Goal: Information Seeking & Learning: Learn about a topic

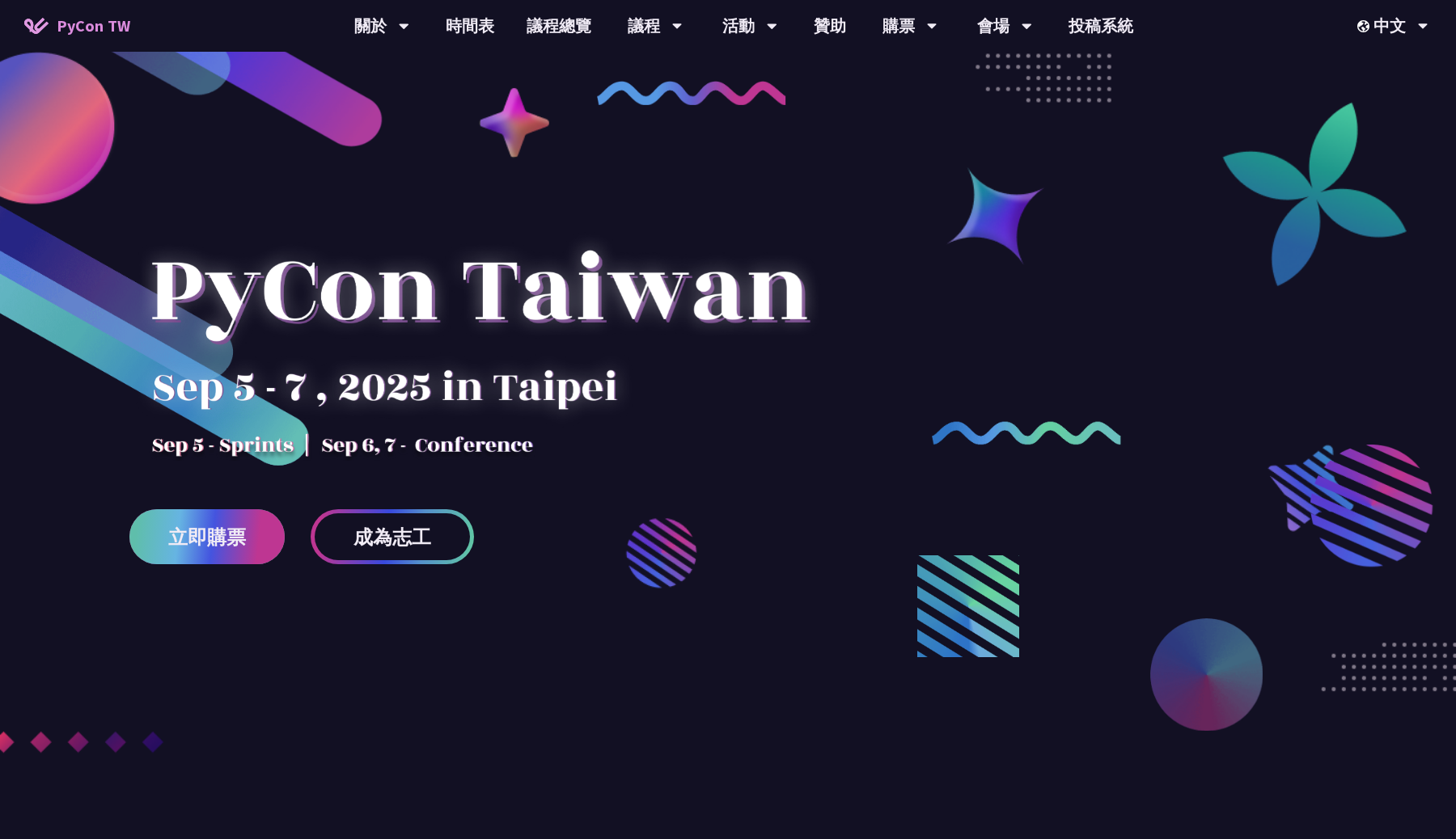
click at [270, 538] on link "立即購票" at bounding box center [206, 537] width 155 height 55
click at [189, 546] on span "立即購票" at bounding box center [206, 537] width 77 height 20
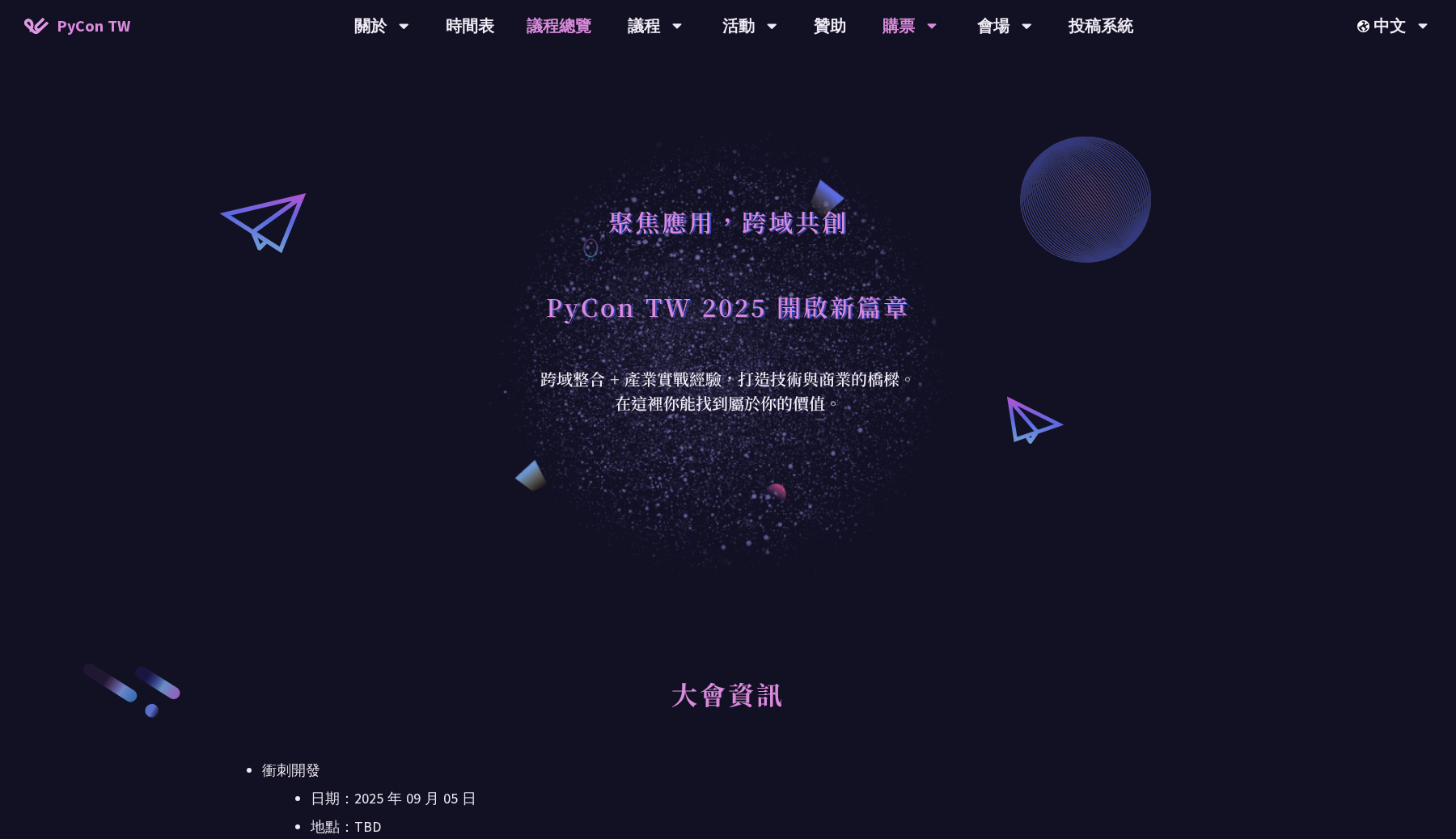
click at [553, 39] on link "議程總覽" at bounding box center [559, 26] width 98 height 52
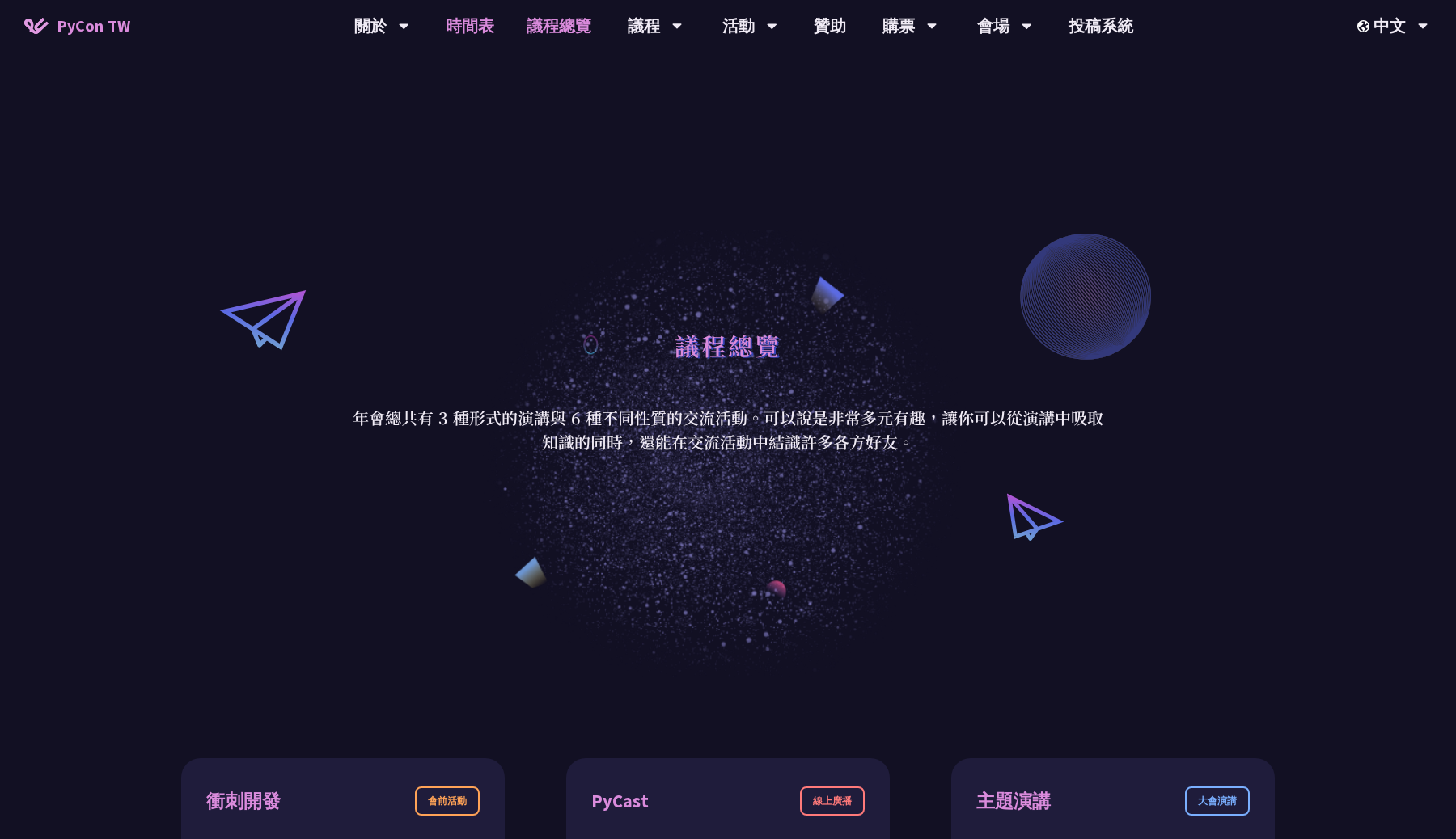
click at [505, 29] on link "時間表" at bounding box center [469, 26] width 81 height 52
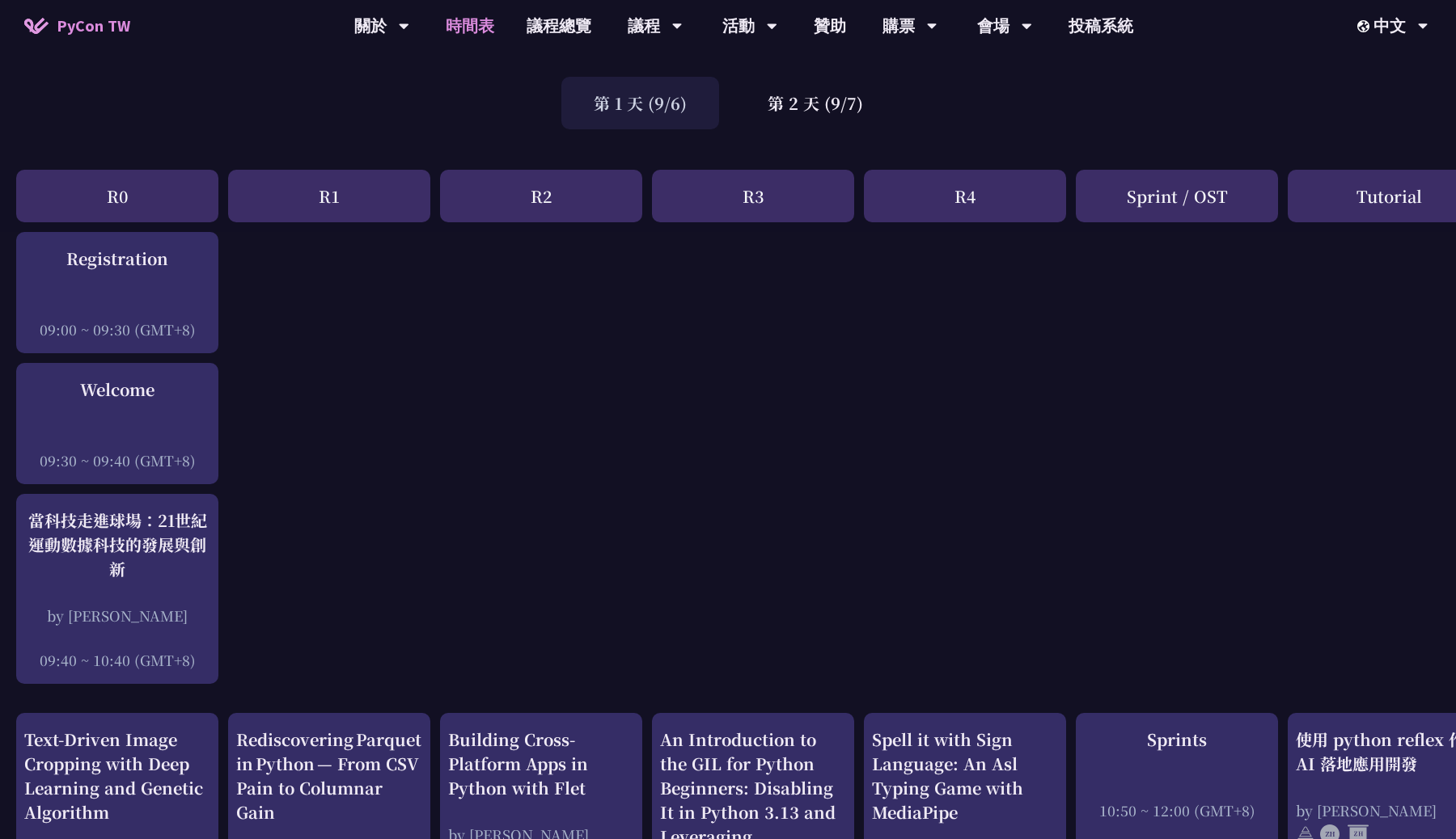
scroll to position [93, 0]
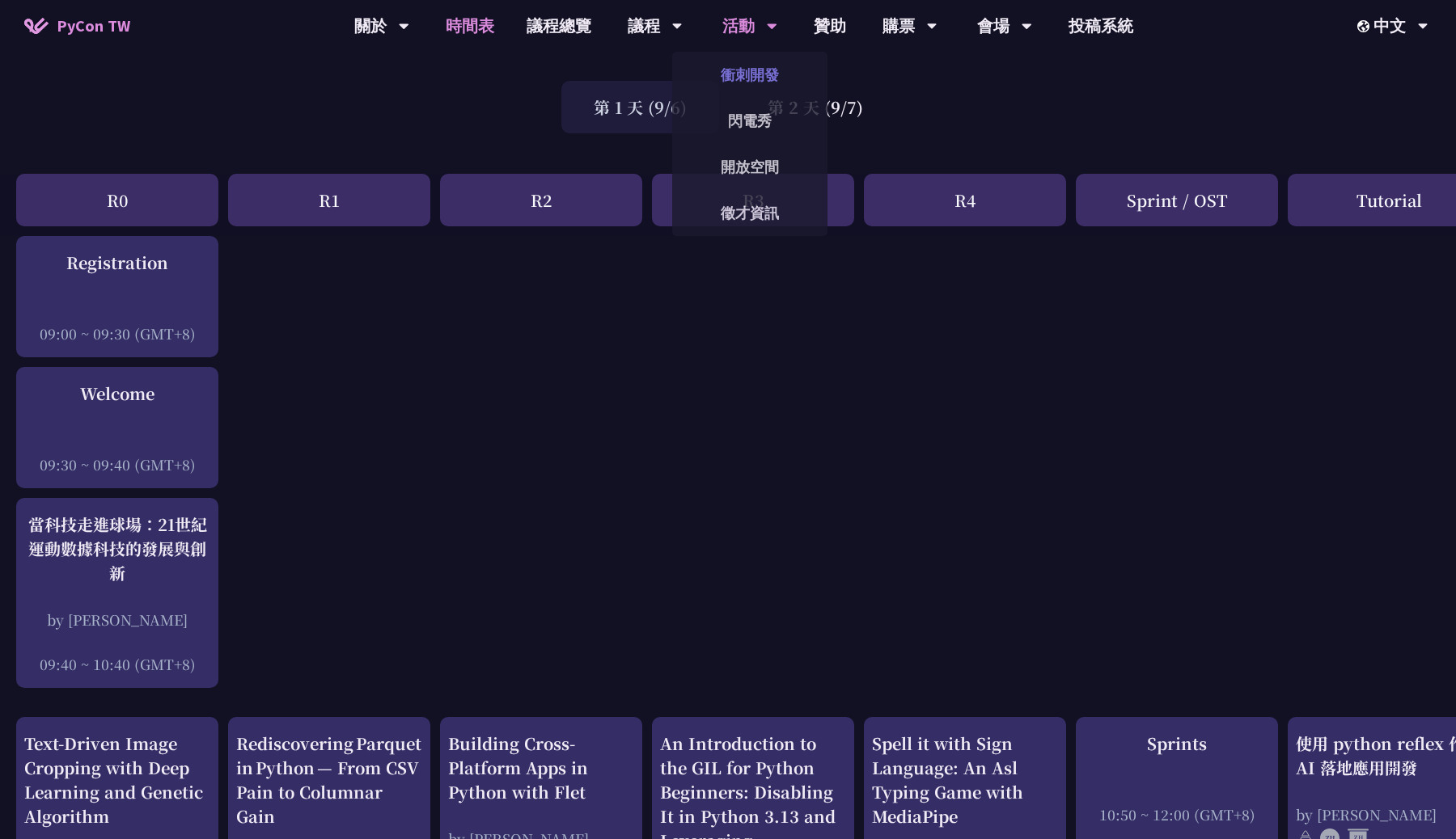
click at [746, 74] on link "衝刺開發" at bounding box center [750, 75] width 155 height 38
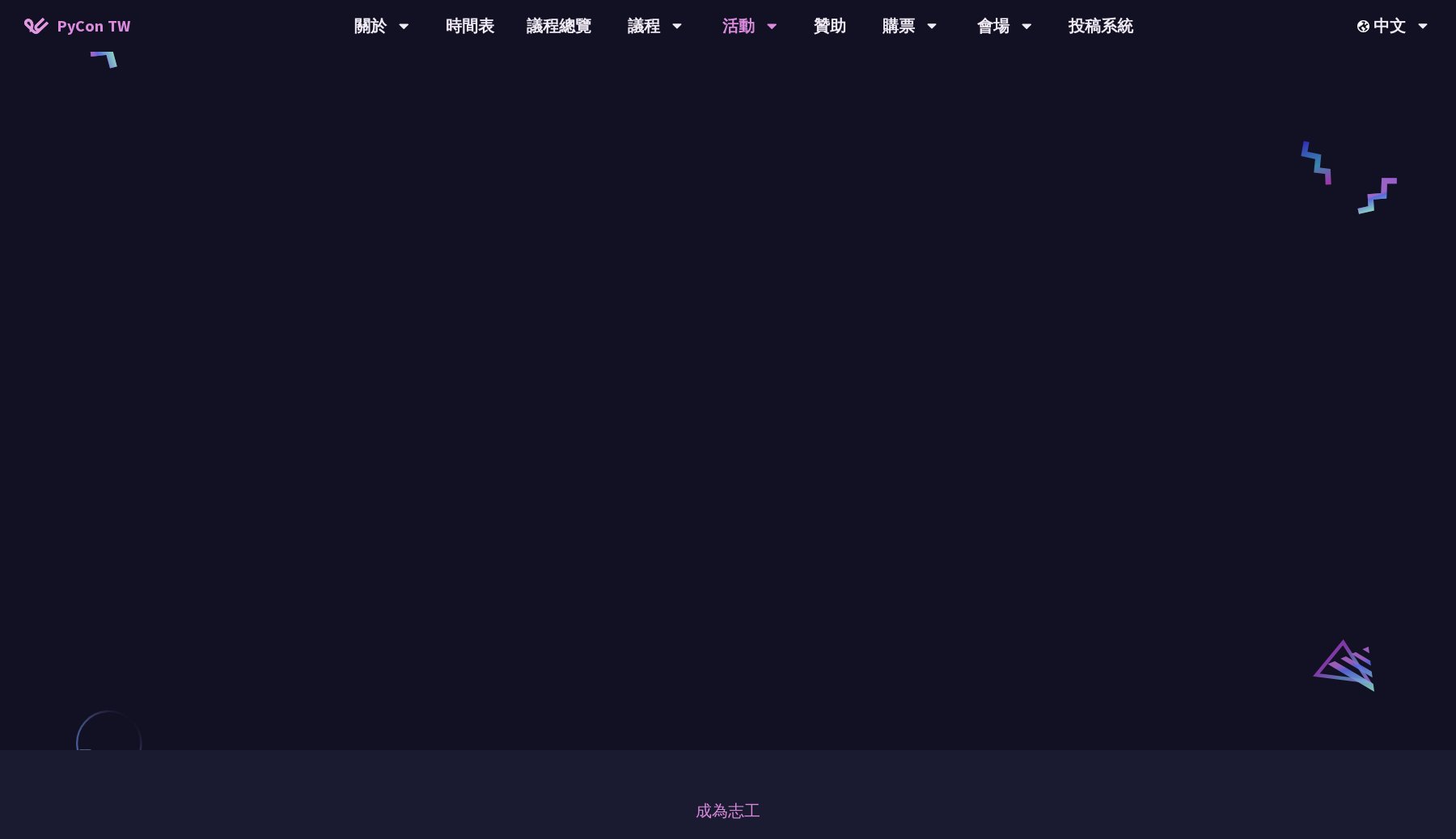
scroll to position [775, 0]
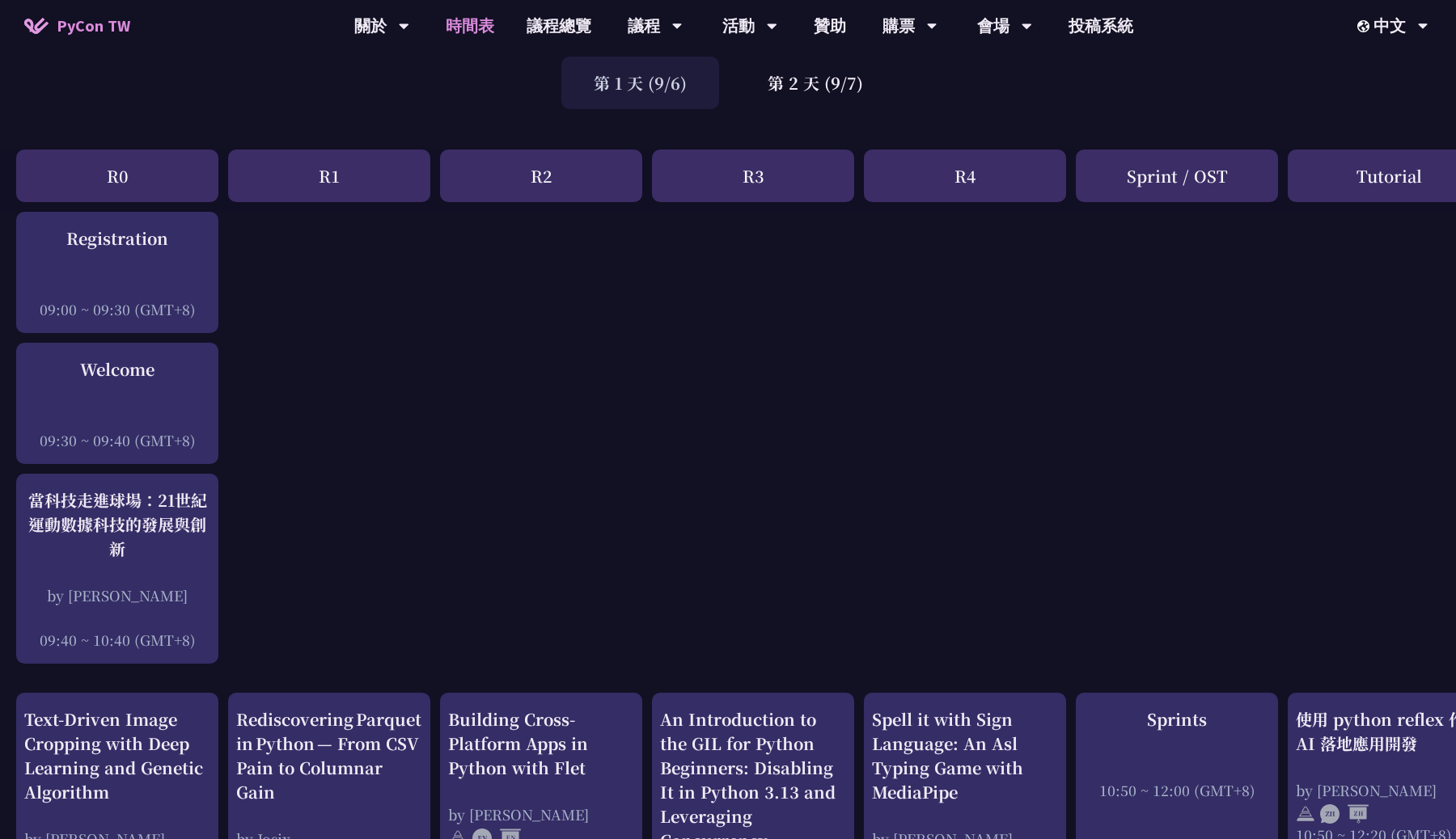
scroll to position [123, 0]
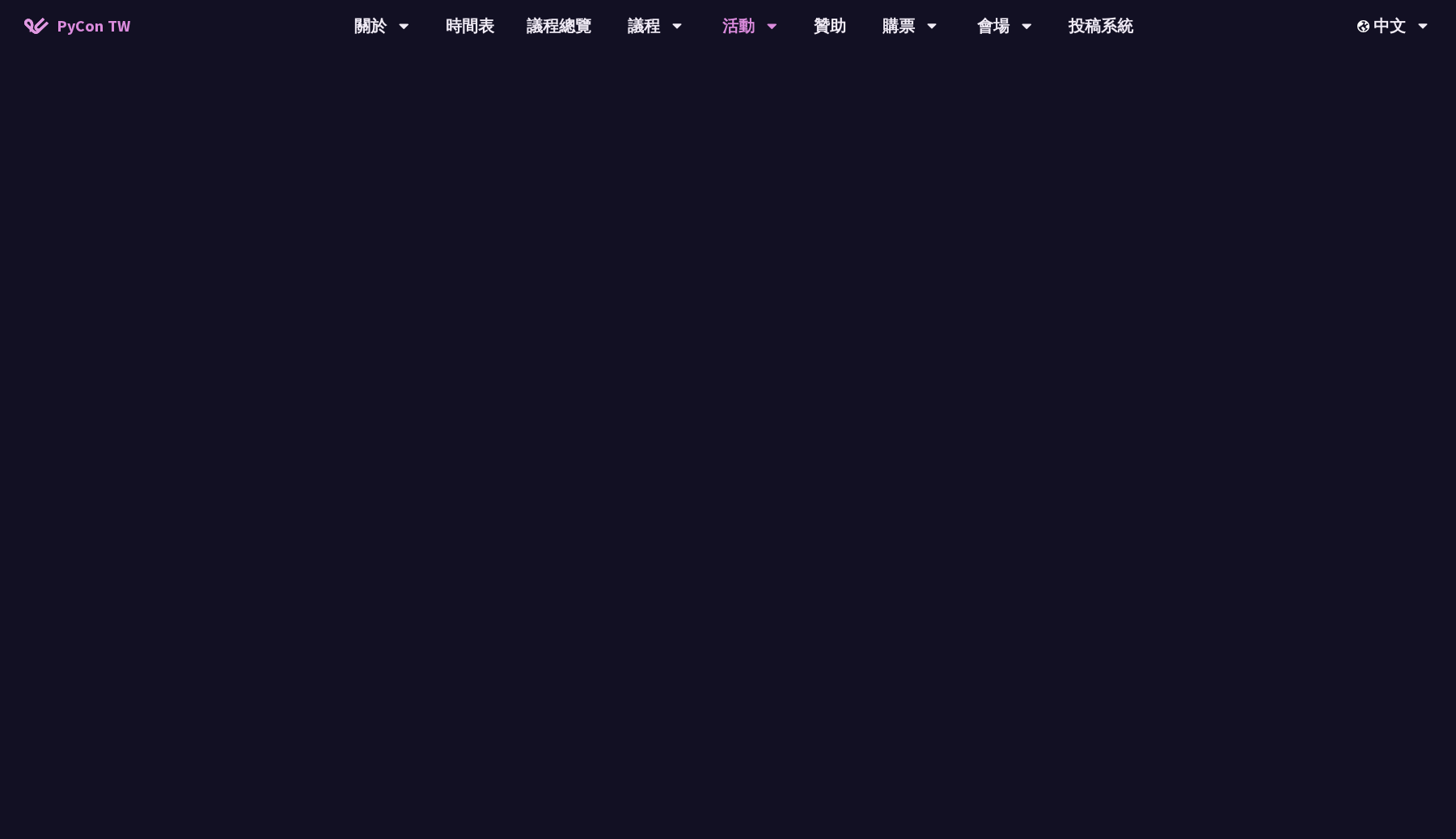
scroll to position [775, 1]
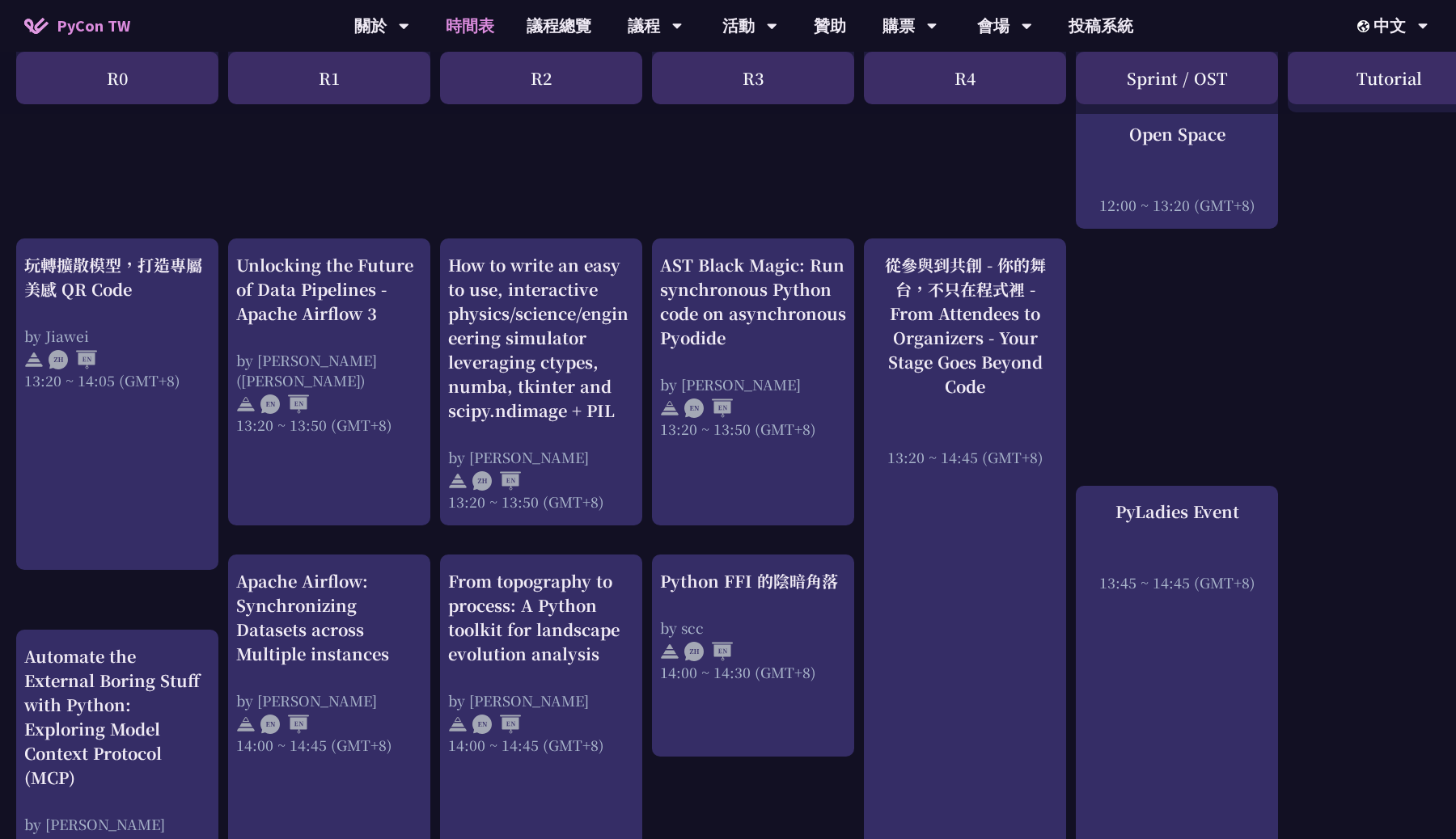
scroll to position [1304, 0]
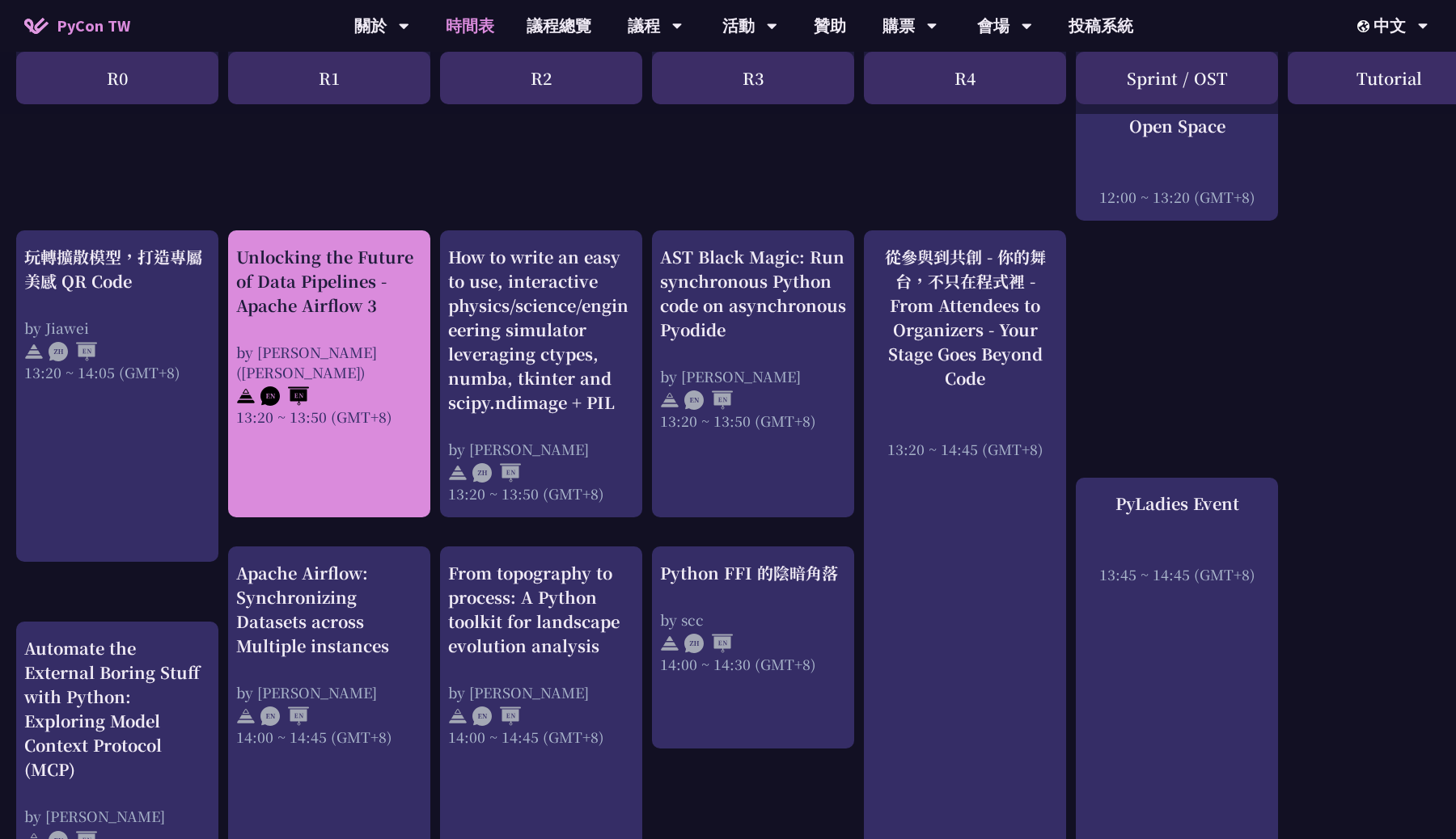
click at [387, 319] on div "Unlocking the Future of Data Pipelines - Apache Airflow 3 by [PERSON_NAME] ([PE…" at bounding box center [329, 335] width 186 height 182
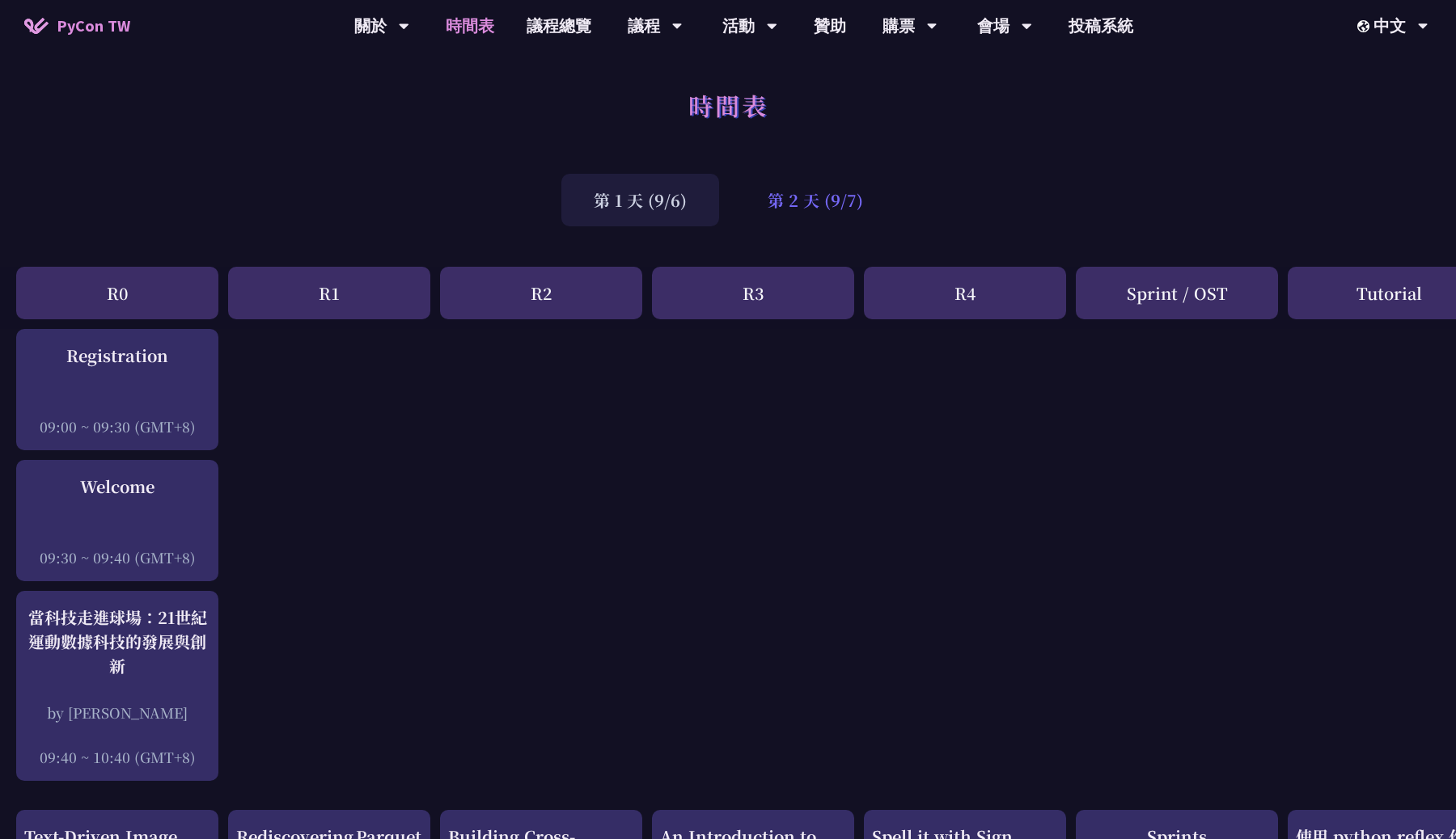
click at [792, 199] on div "第 2 天 (9/7)" at bounding box center [815, 200] width 161 height 53
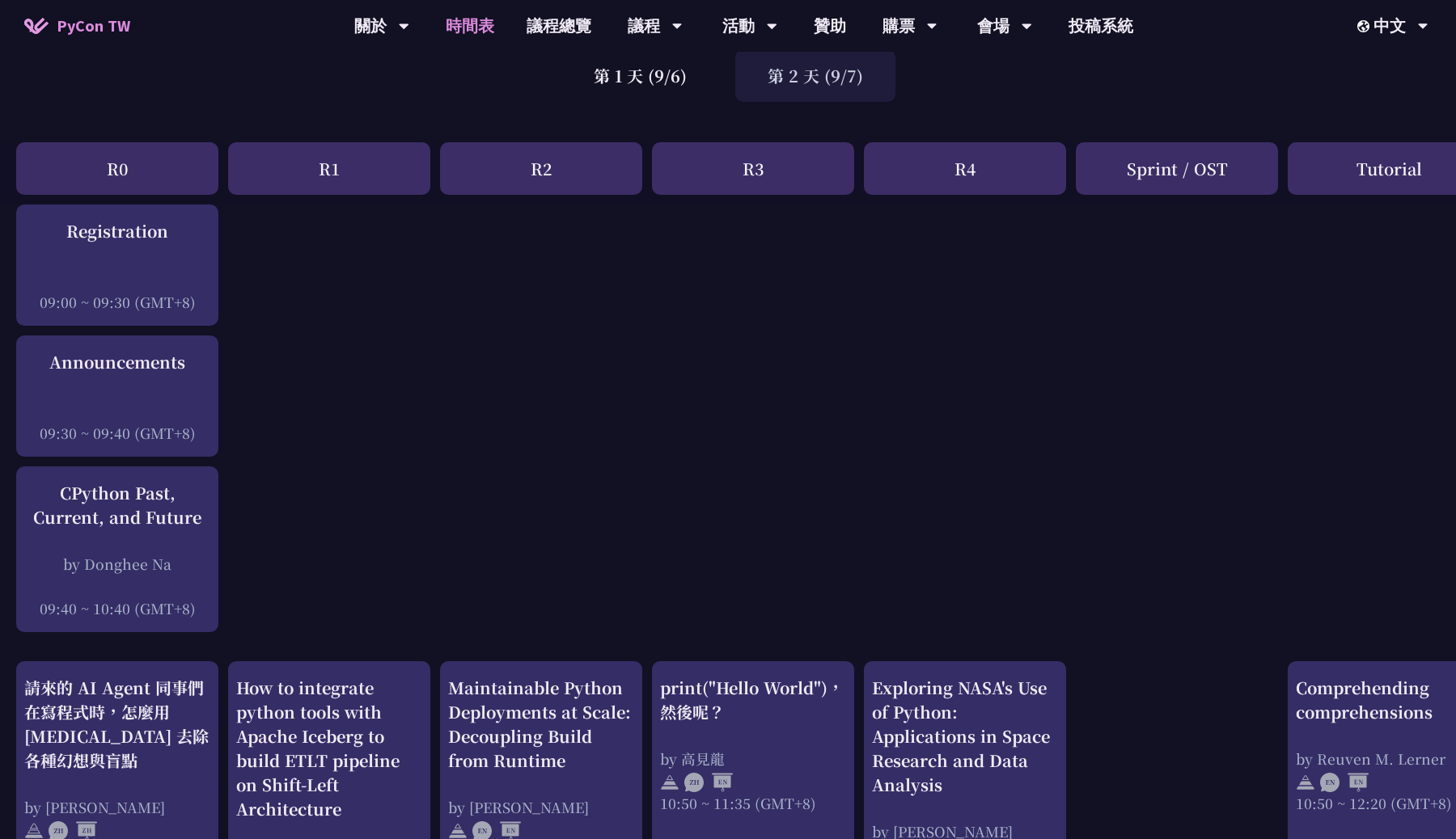
scroll to position [125, 0]
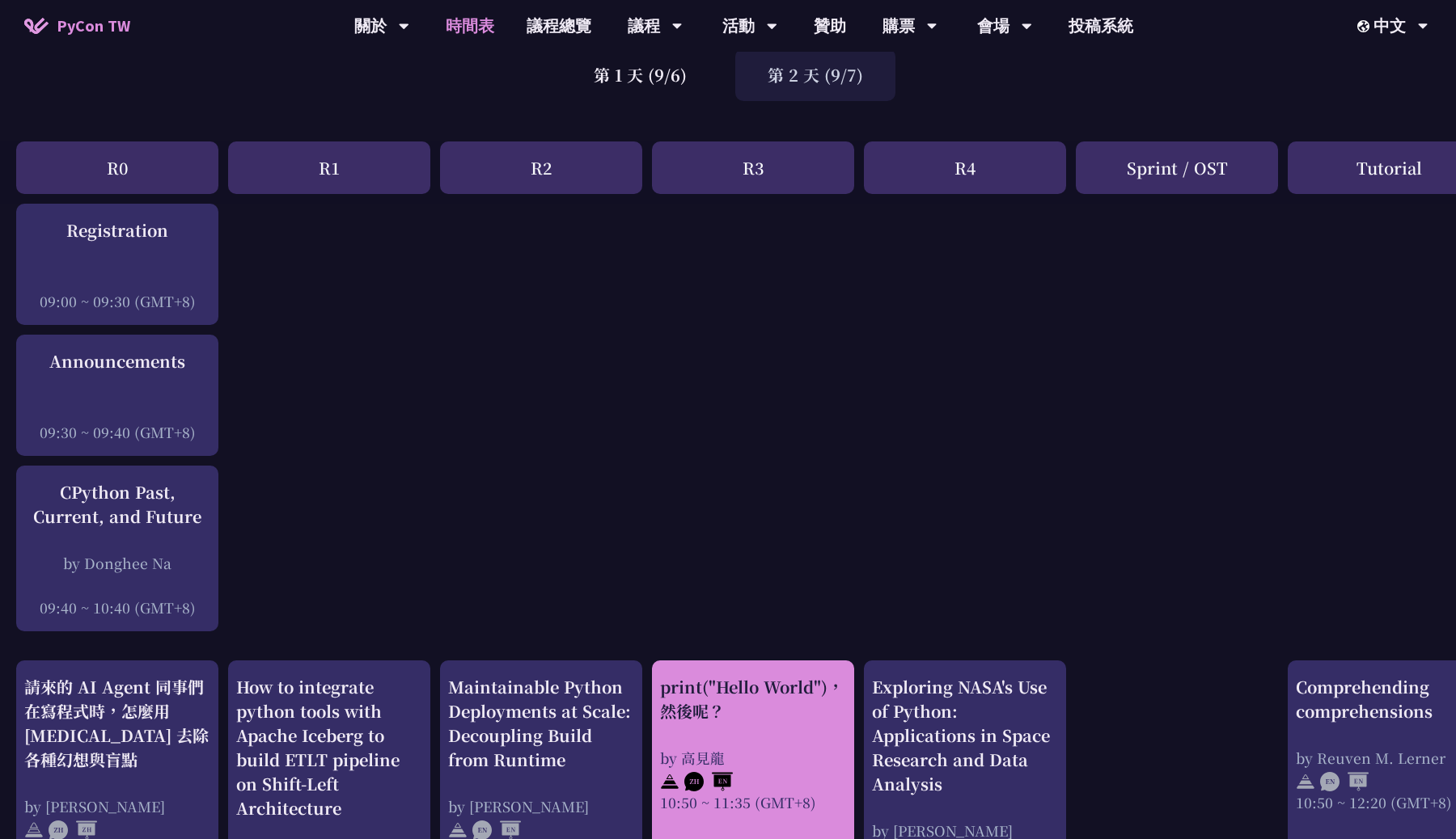
click at [711, 712] on div "print("Hello World")，然後呢？" at bounding box center [752, 699] width 186 height 49
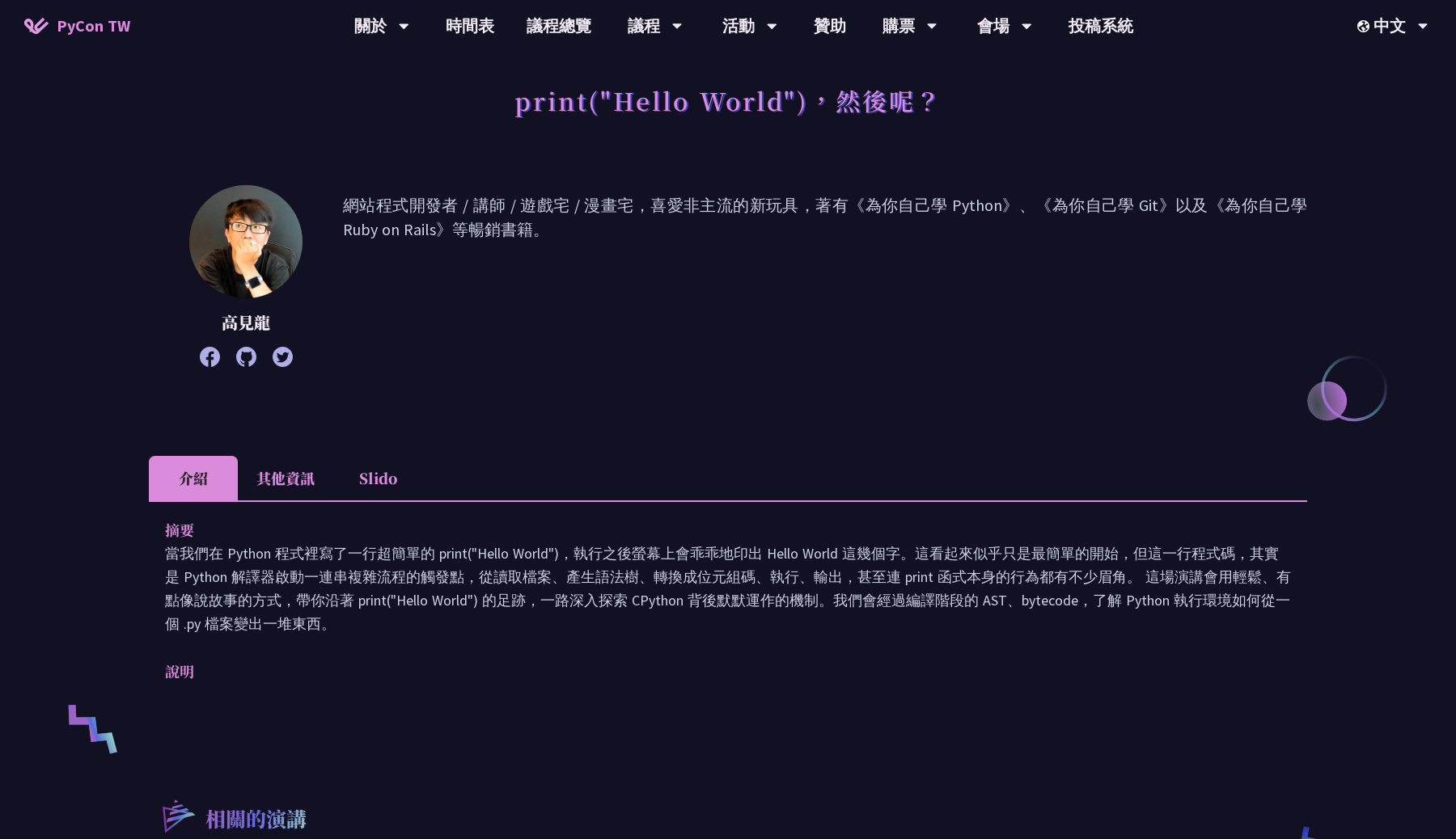
scroll to position [95, 0]
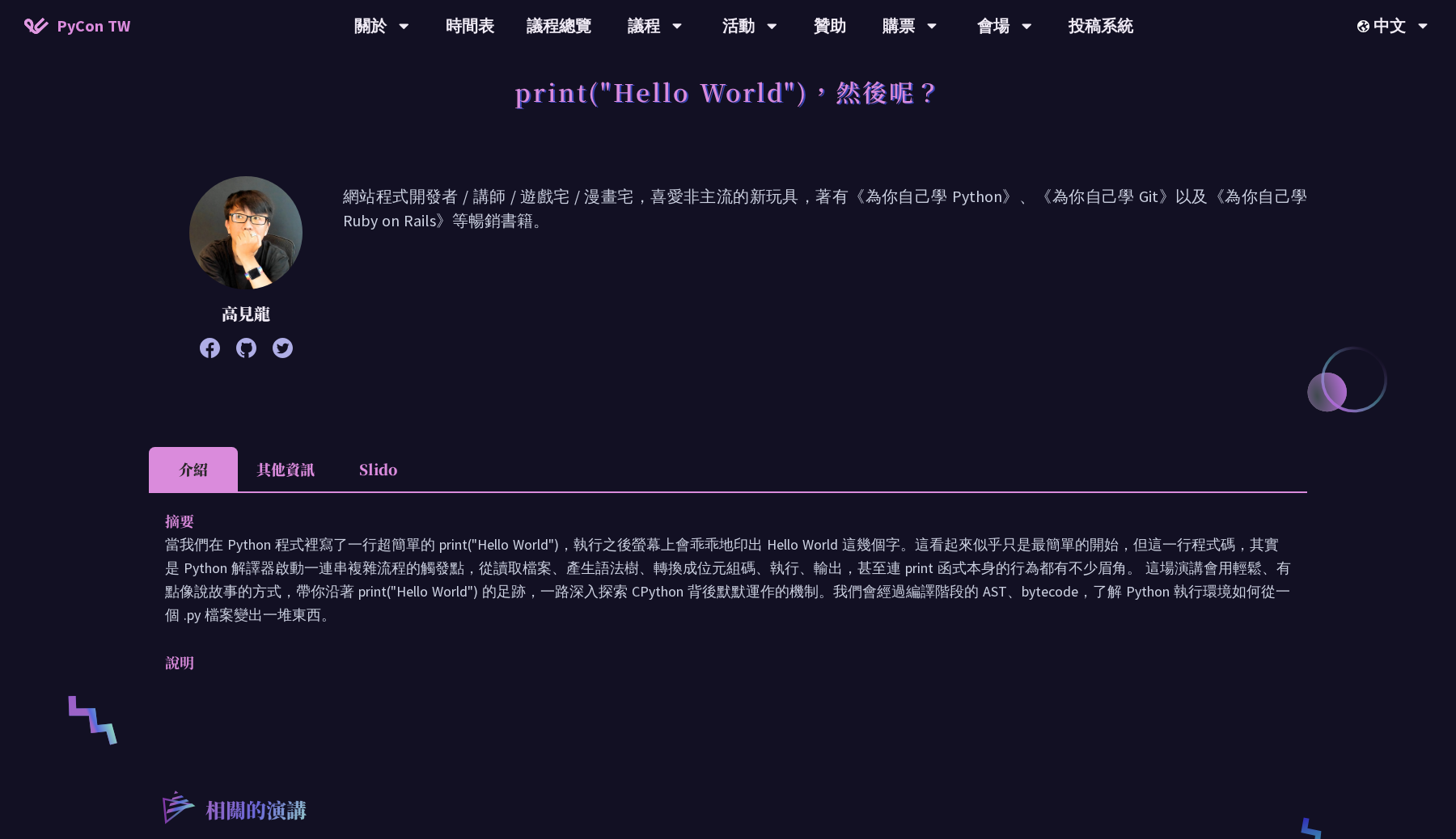
click at [402, 481] on li "Slido" at bounding box center [378, 469] width 89 height 45
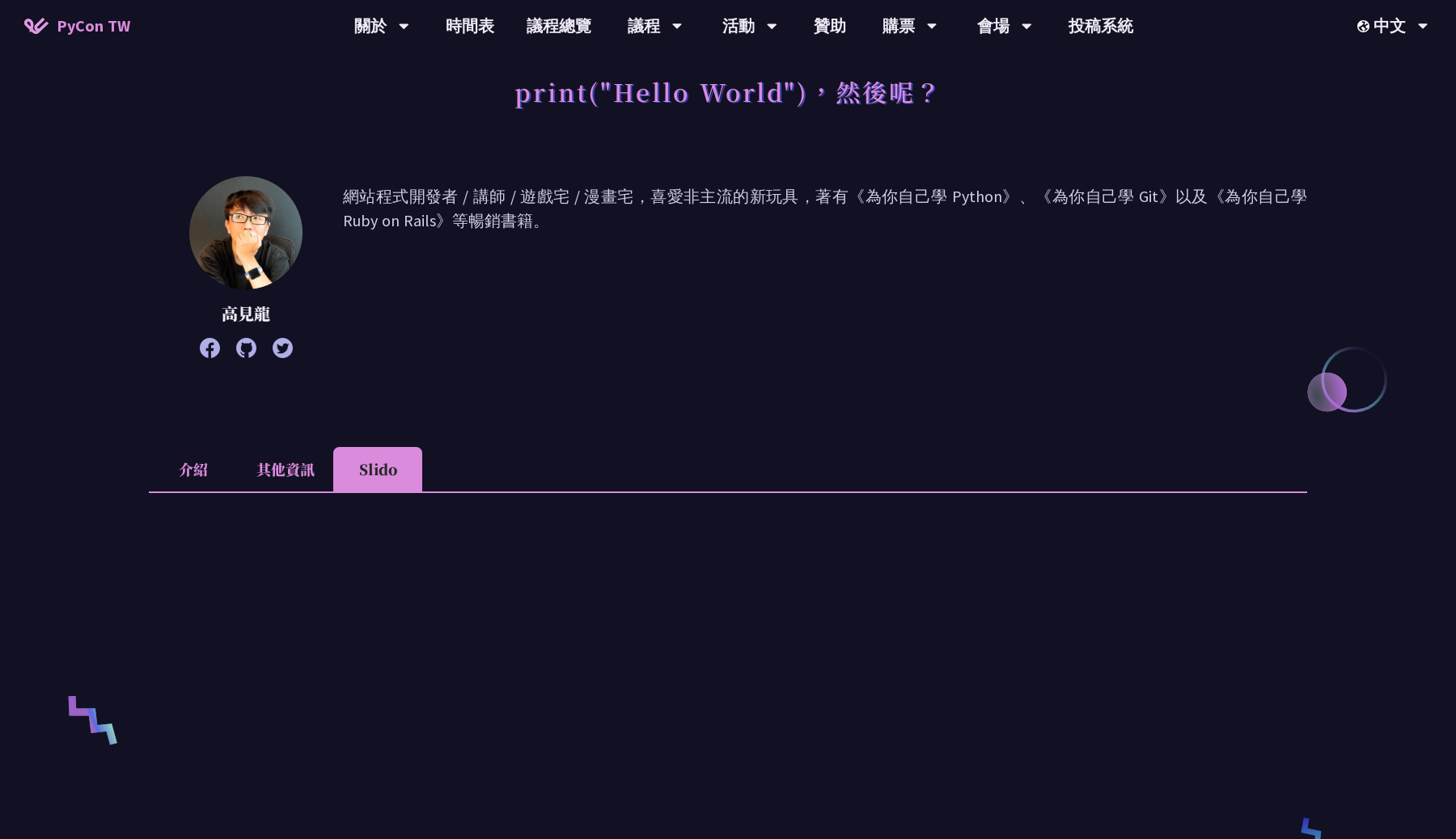
click at [185, 468] on li "介紹" at bounding box center [193, 469] width 89 height 45
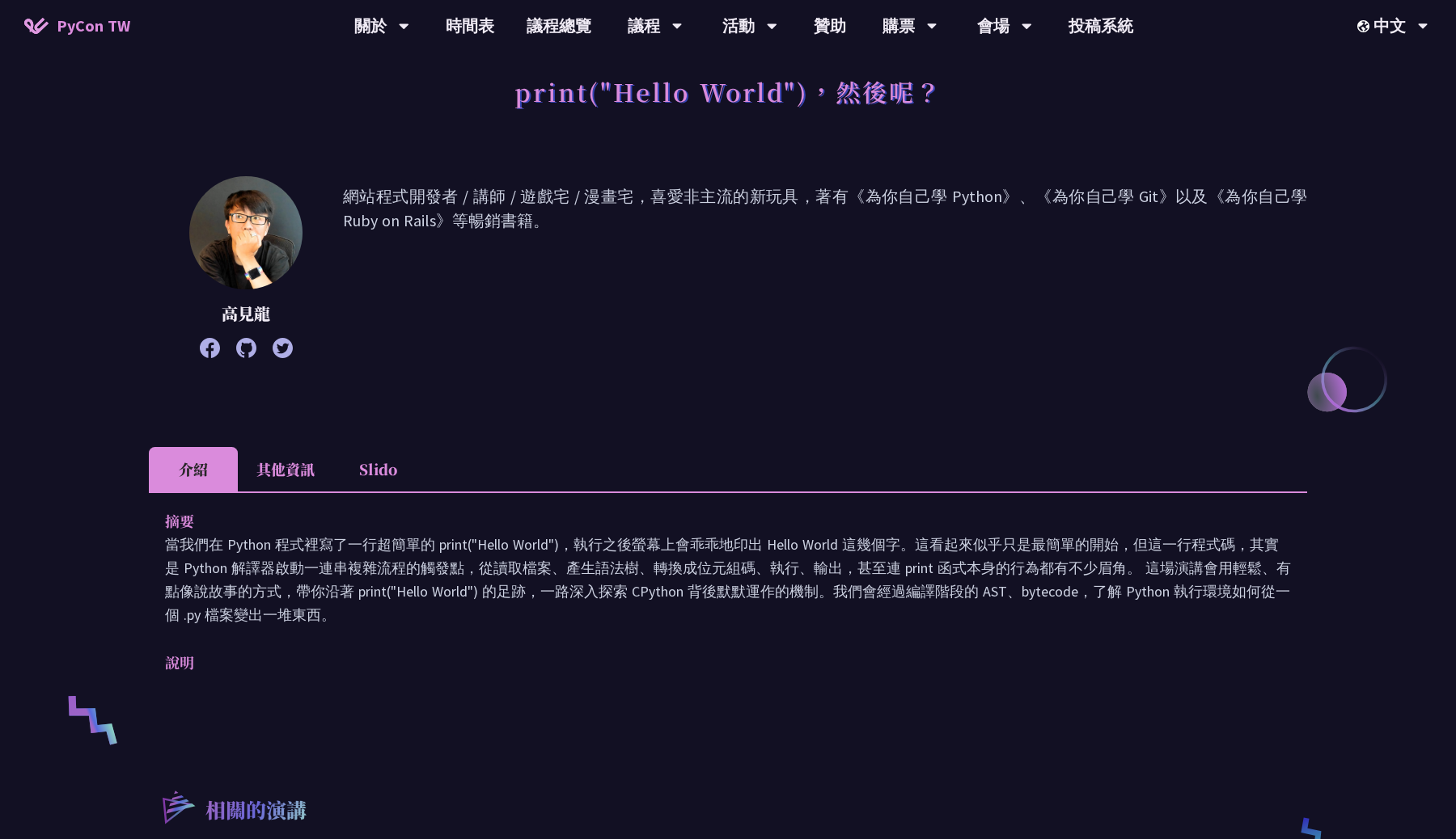
click at [359, 468] on li "Slido" at bounding box center [378, 469] width 89 height 45
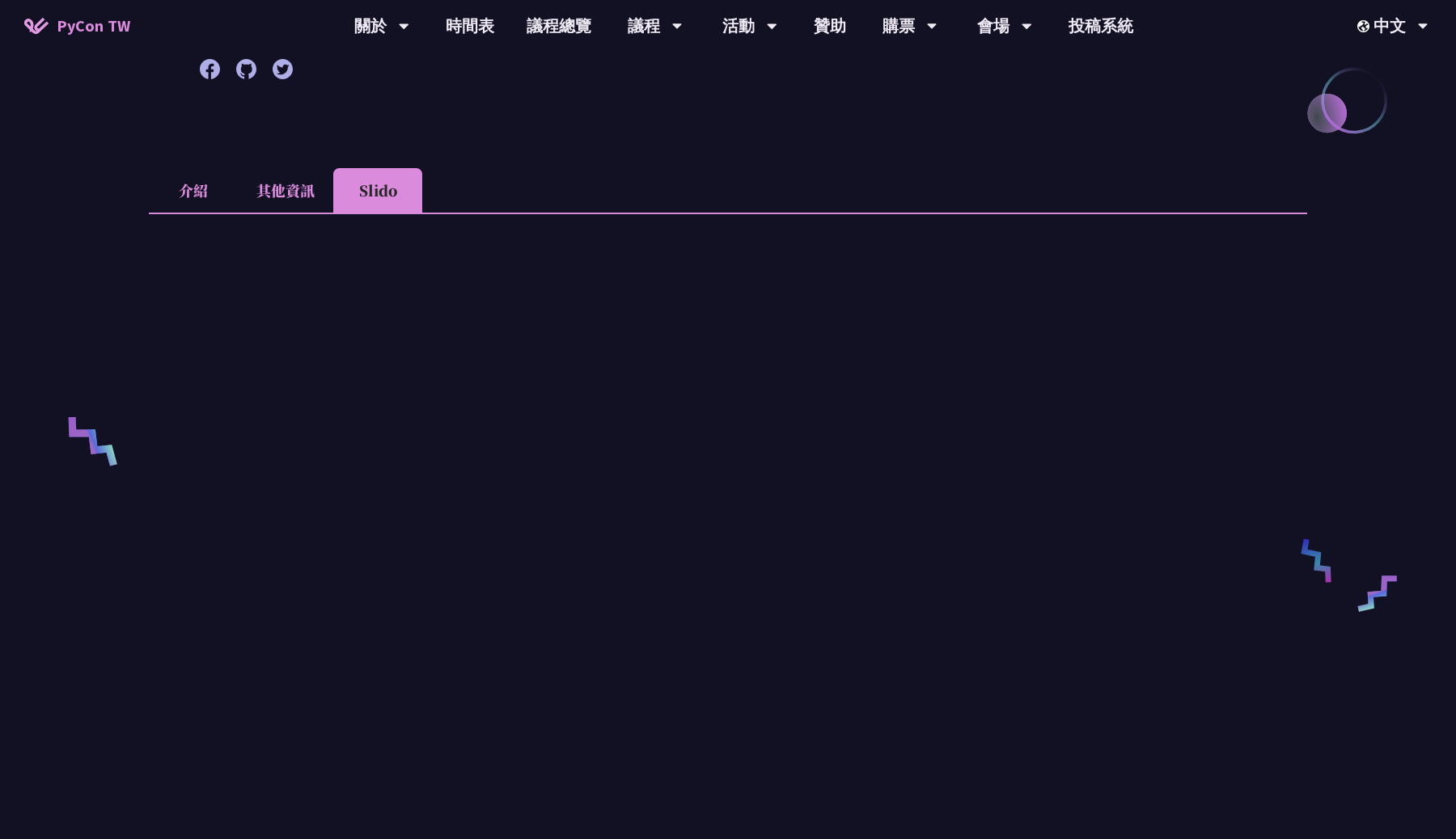
scroll to position [454, 0]
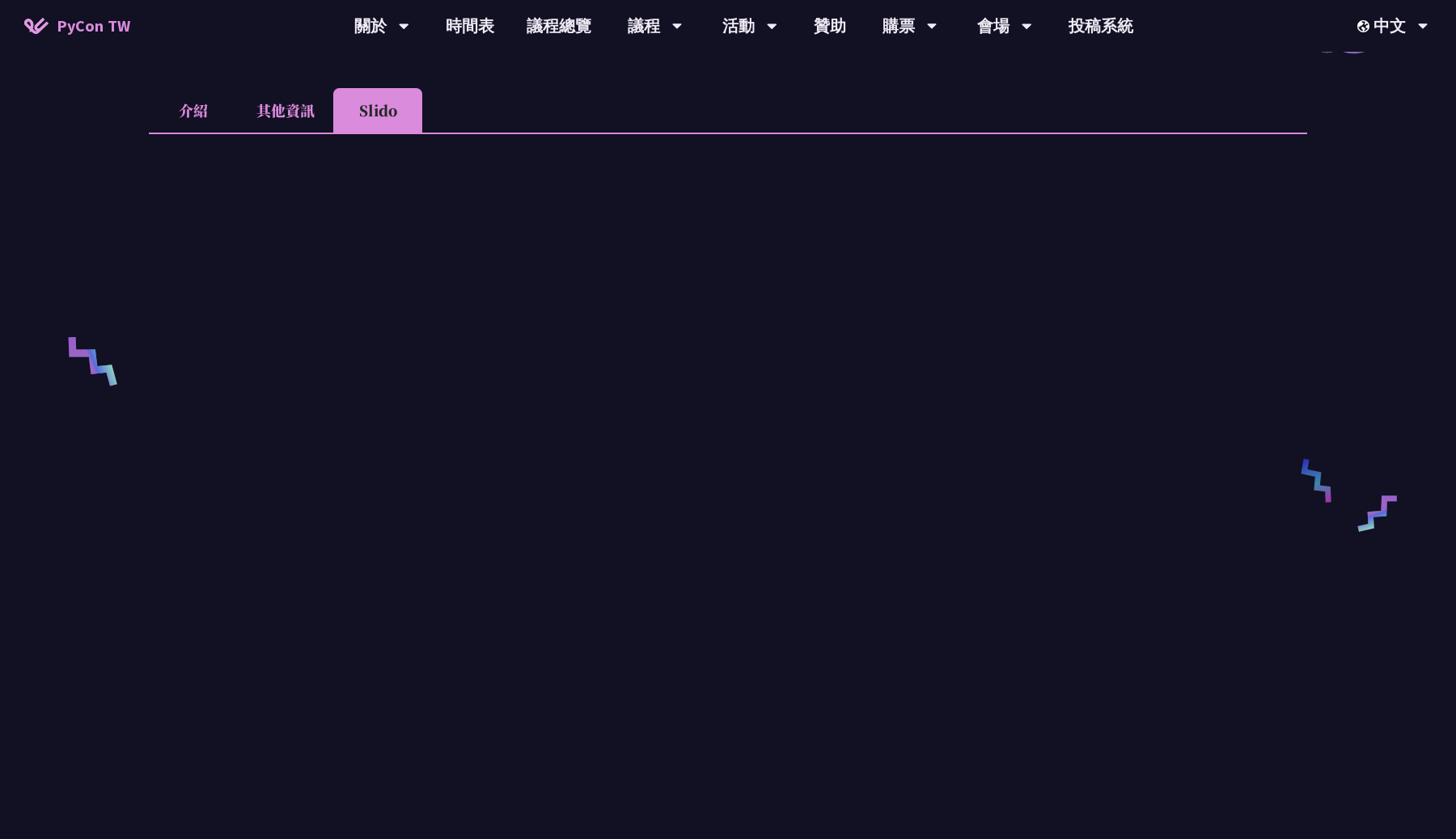
click at [197, 108] on li "介紹" at bounding box center [193, 110] width 89 height 45
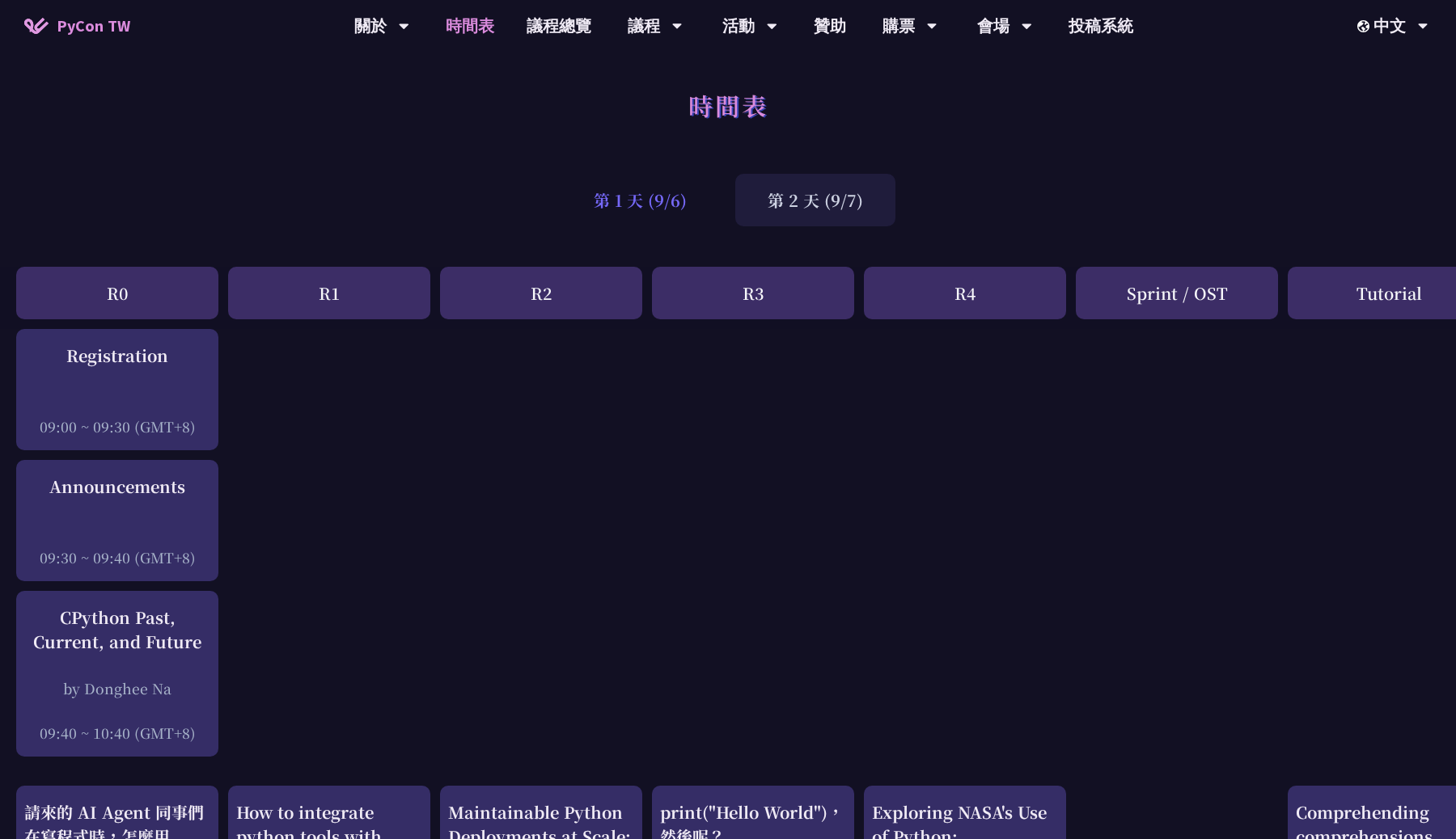
click at [612, 196] on div "第 1 天 (9/6)" at bounding box center [640, 200] width 158 height 53
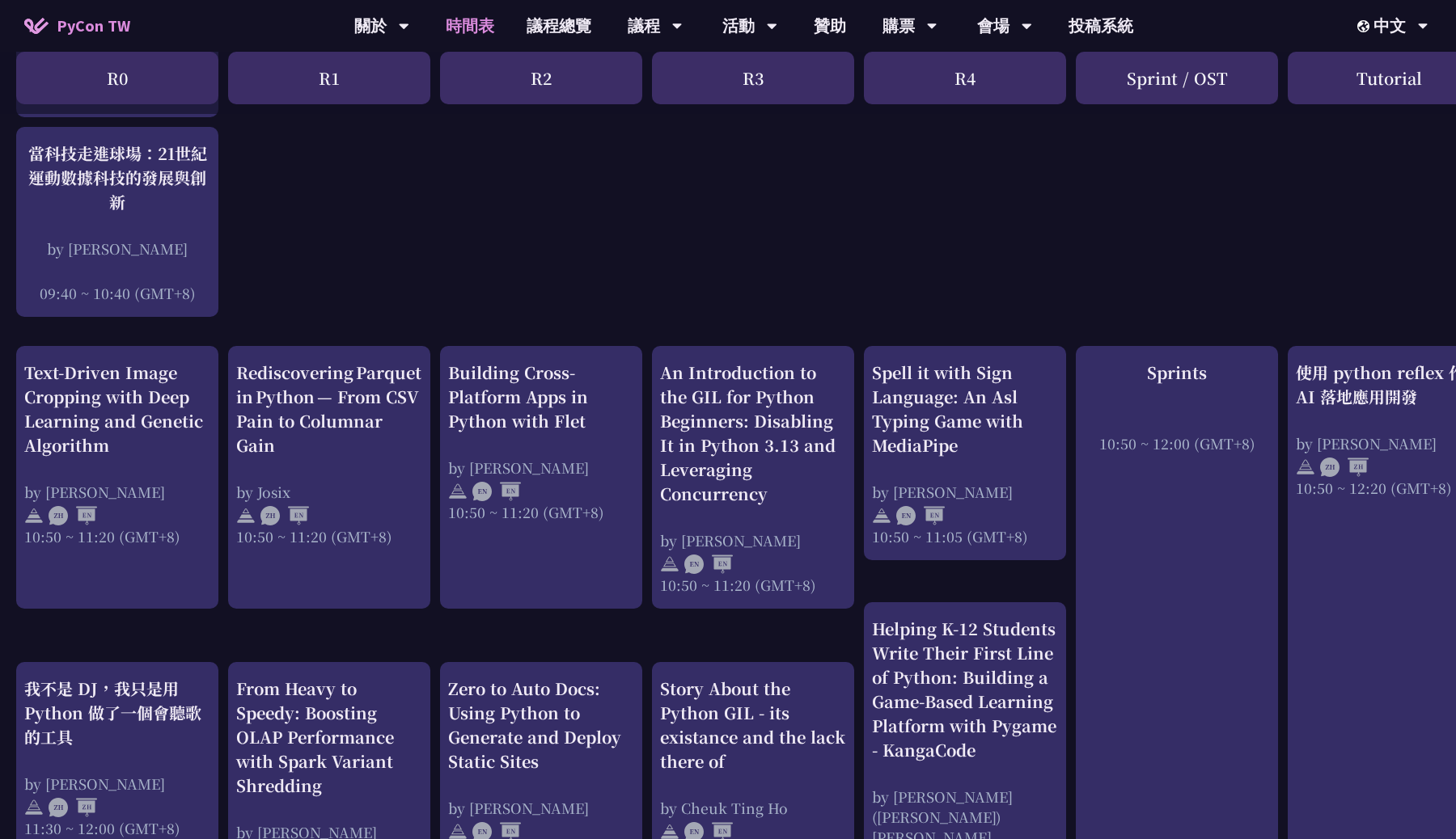
scroll to position [491, 0]
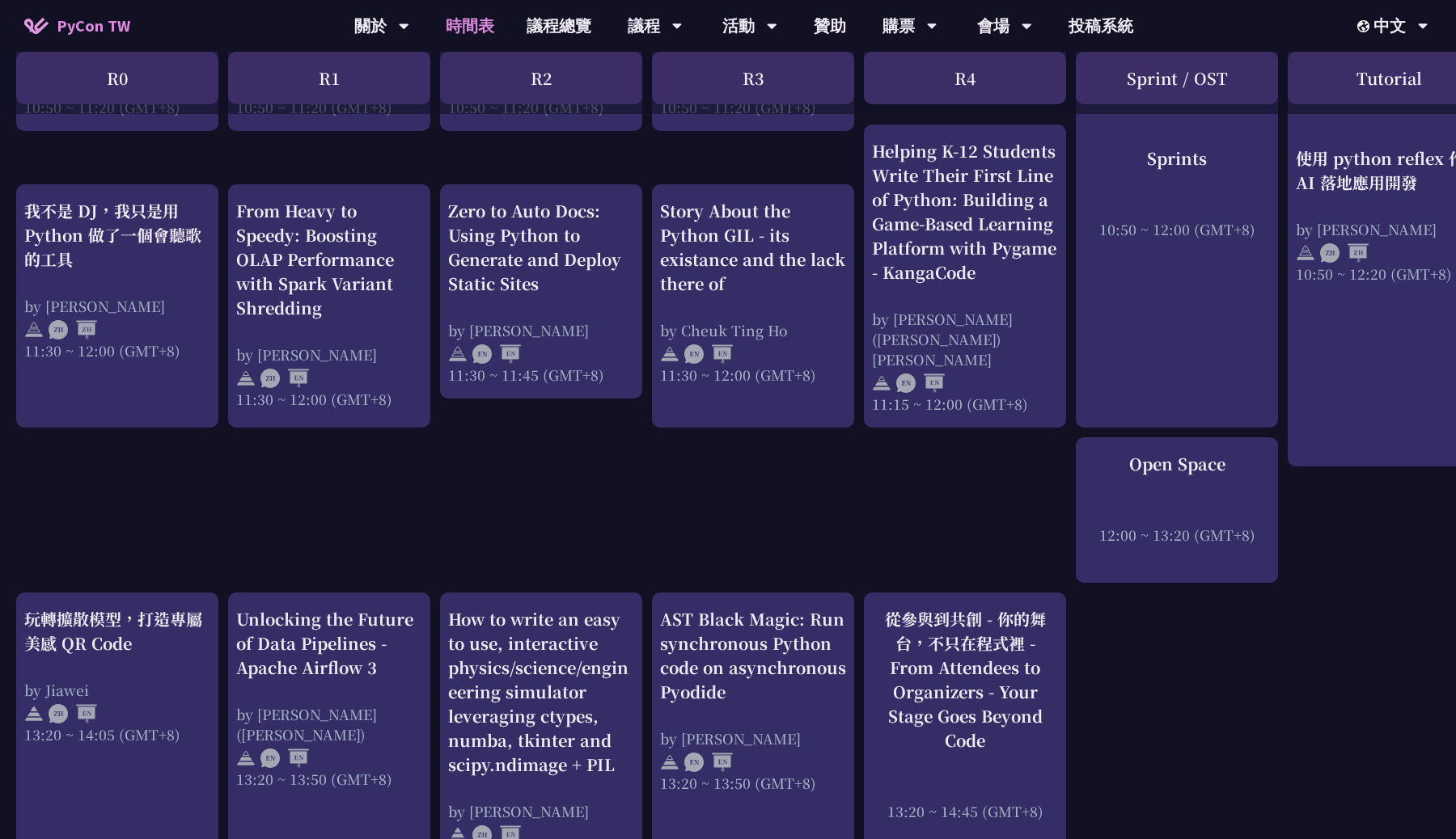
scroll to position [940, 0]
